Goal: Transaction & Acquisition: Purchase product/service

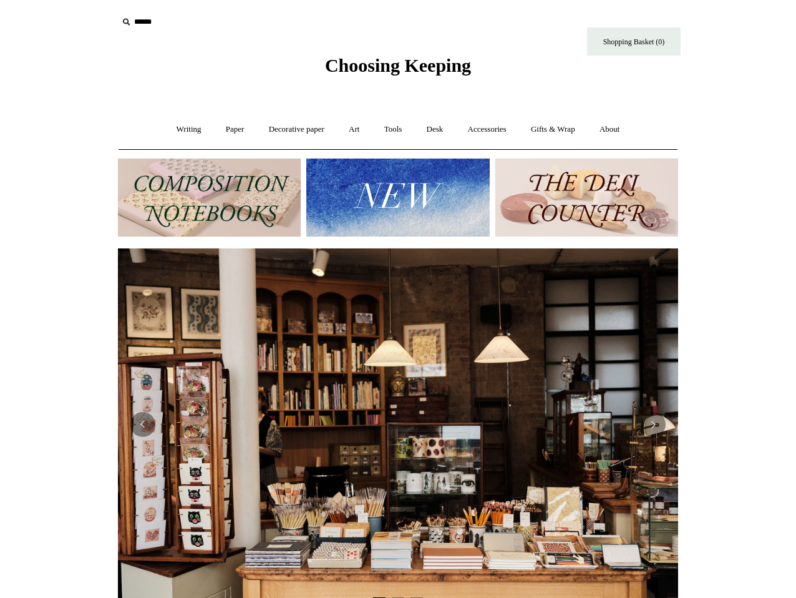
click at [155, 8] on div "Choosing Keeping" at bounding box center [398, 38] width 624 height 77
click at [152, 16] on input "text" at bounding box center [195, 22] width 154 height 23
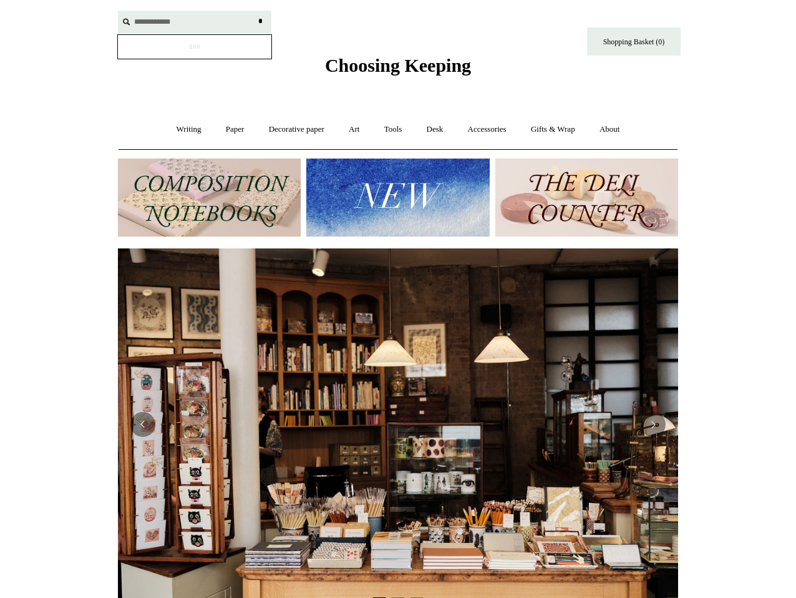
type input "**********"
click at [254, 11] on input "*" at bounding box center [260, 22] width 12 height 22
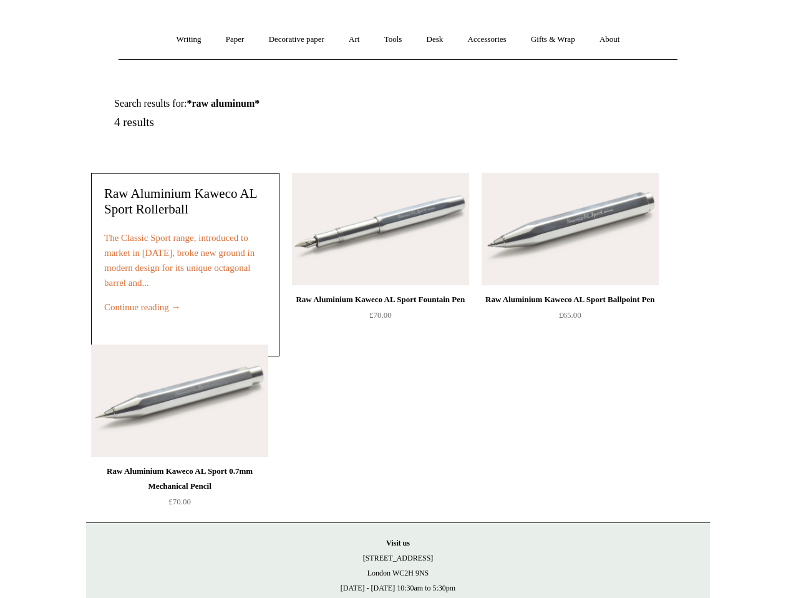
scroll to position [100, 0]
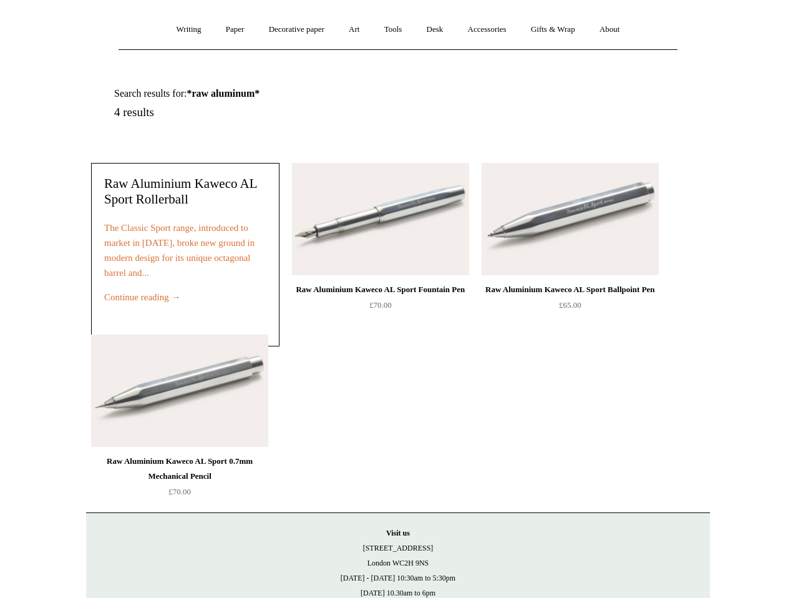
click at [394, 249] on img at bounding box center [380, 219] width 177 height 112
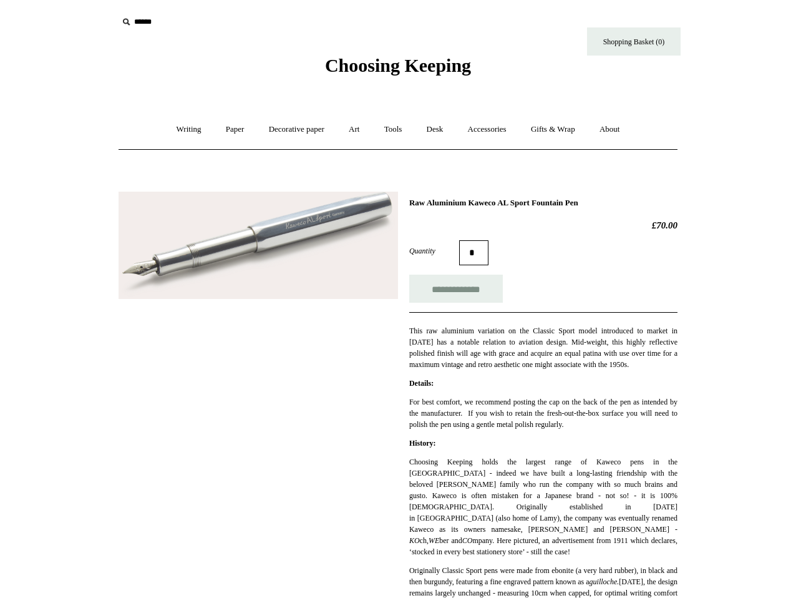
click at [333, 245] on img at bounding box center [259, 246] width 280 height 108
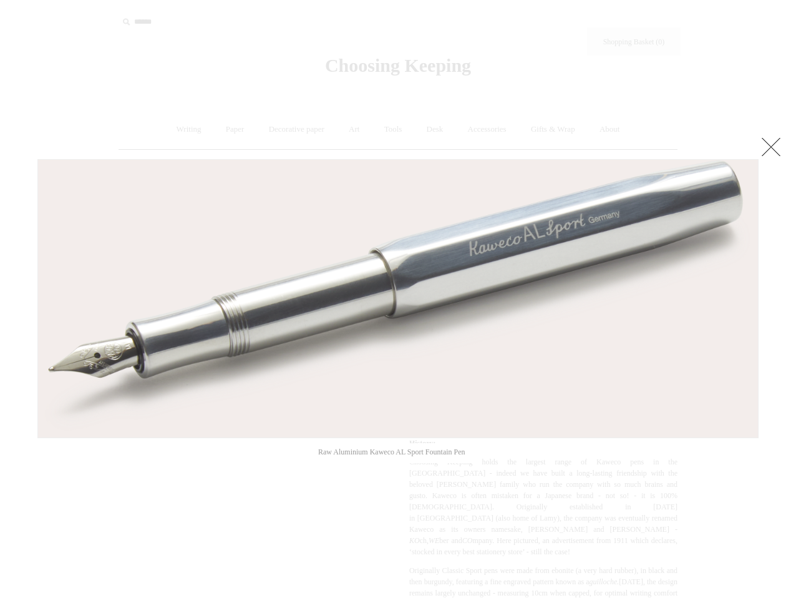
click at [773, 146] on link at bounding box center [771, 146] width 25 height 25
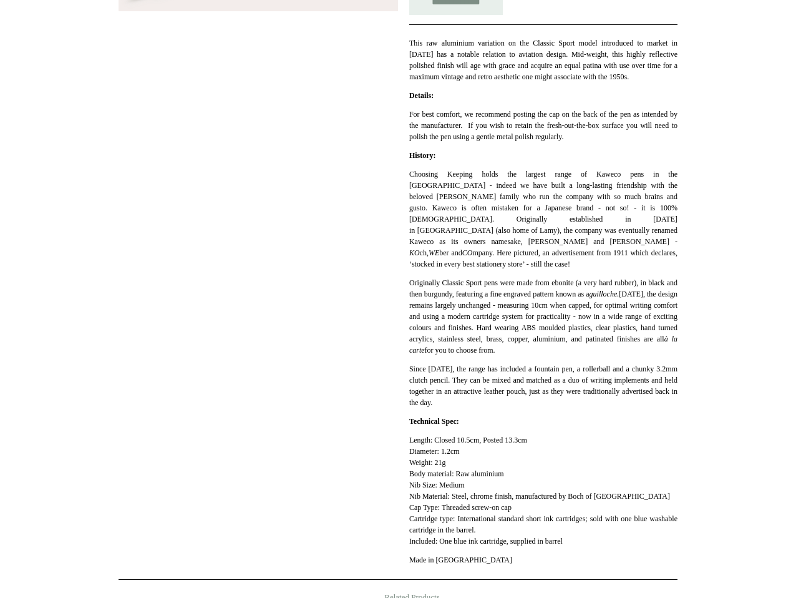
scroll to position [310, 0]
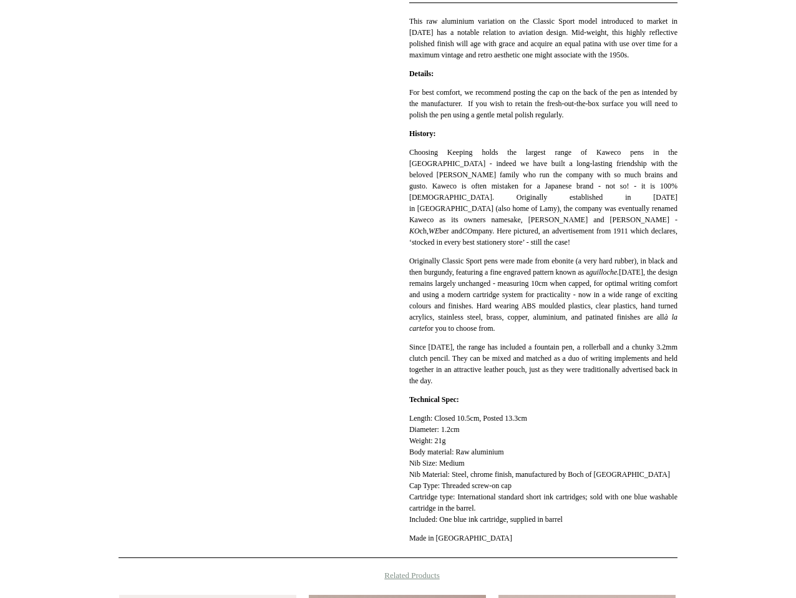
drag, startPoint x: 410, startPoint y: 476, endPoint x: 492, endPoint y: 472, distance: 81.8
click at [492, 472] on p "Length: Closed 10.5cm, Posted 13.3cm Diameter: 1.2cm Weight: 21g Body material:…" at bounding box center [543, 469] width 268 height 112
